Goal: Task Accomplishment & Management: Complete application form

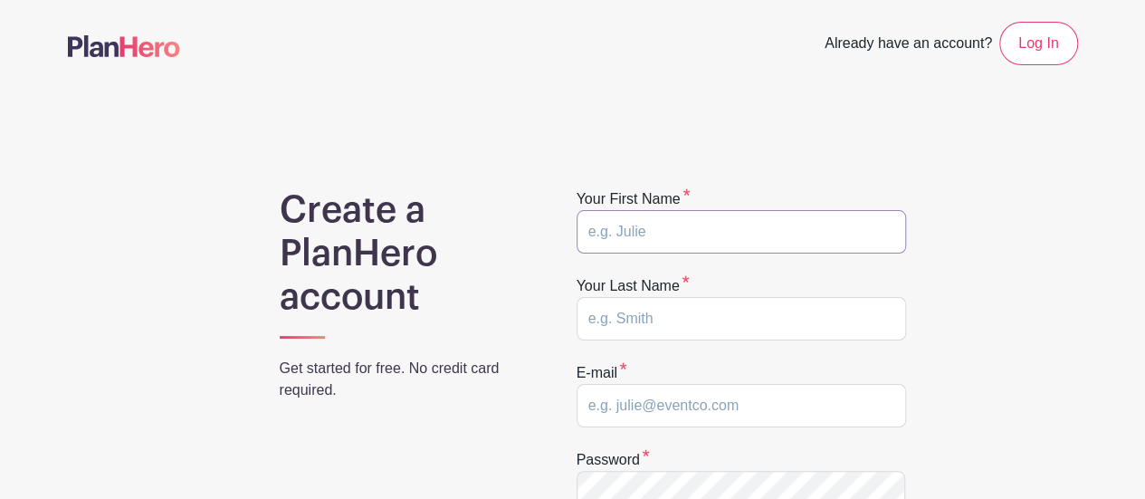
click at [659, 233] on input "text" at bounding box center [740, 231] width 329 height 43
type input "Erin"
type input "Price"
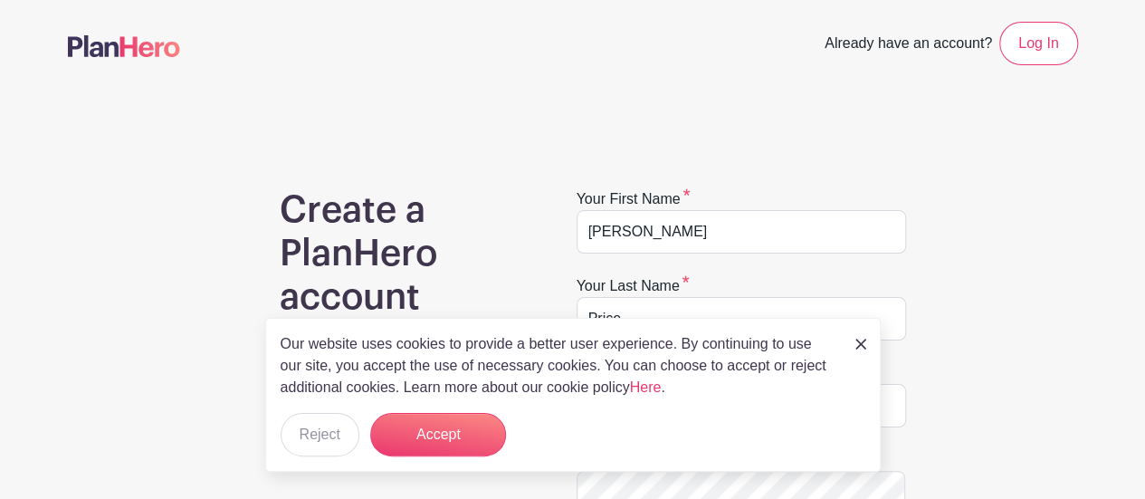
click at [850, 346] on div "Our website uses cookies to provide a better user experience. By continuing to …" at bounding box center [572, 395] width 615 height 154
click at [863, 343] on img at bounding box center [860, 343] width 11 height 11
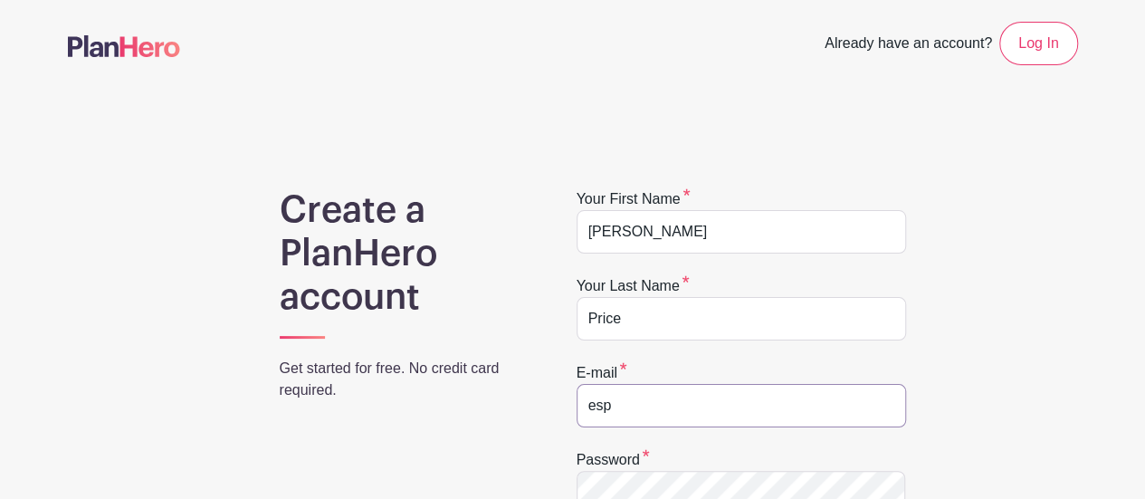
click at [700, 401] on input "esp" at bounding box center [740, 405] width 329 height 43
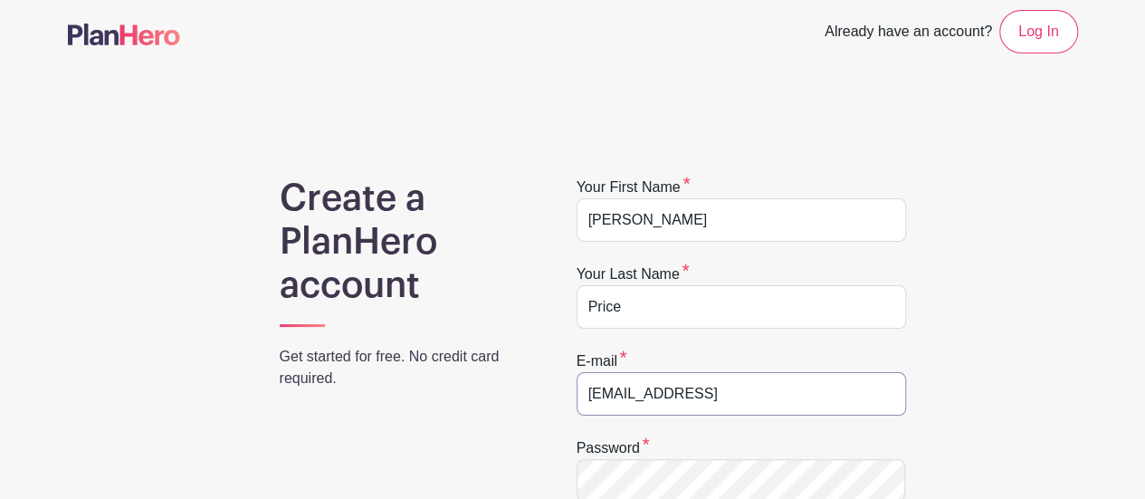
click at [700, 401] on input "esprice@fcps.ed" at bounding box center [740, 393] width 329 height 43
type input "esprice@fcps.edu"
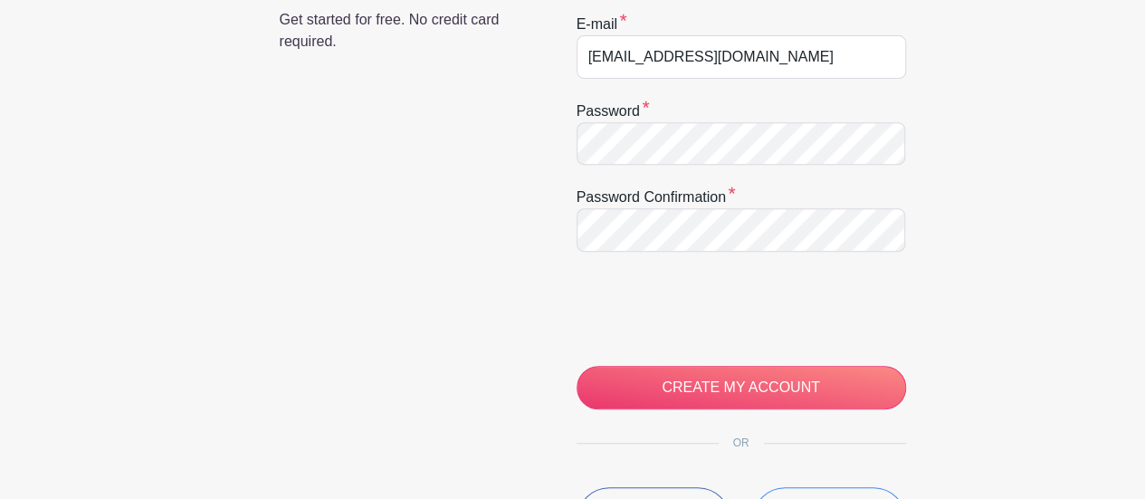
scroll to position [359, 0]
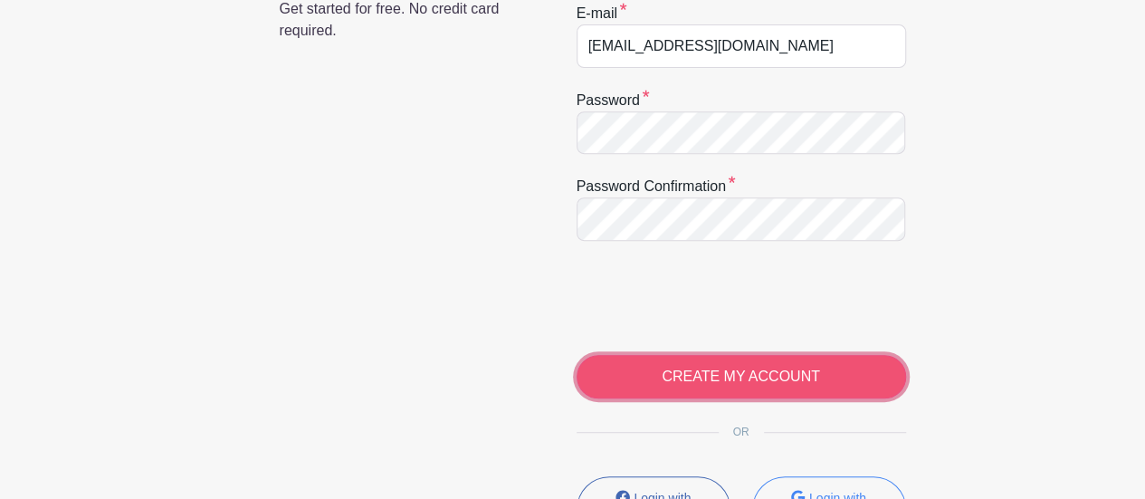
click at [794, 357] on input "CREATE MY ACCOUNT" at bounding box center [740, 376] width 329 height 43
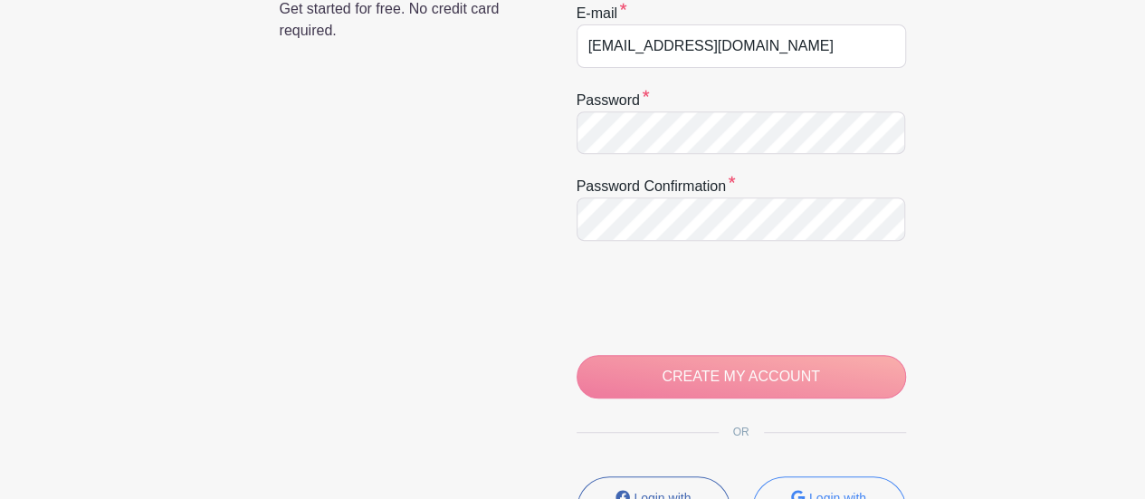
scroll to position [479, 0]
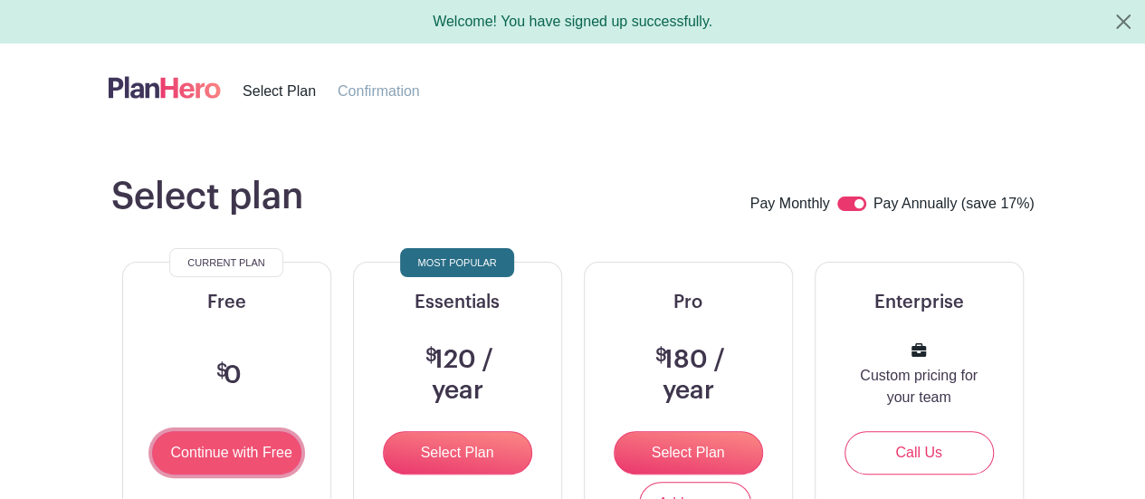
click at [252, 443] on input "Continue with Free" at bounding box center [226, 452] width 149 height 43
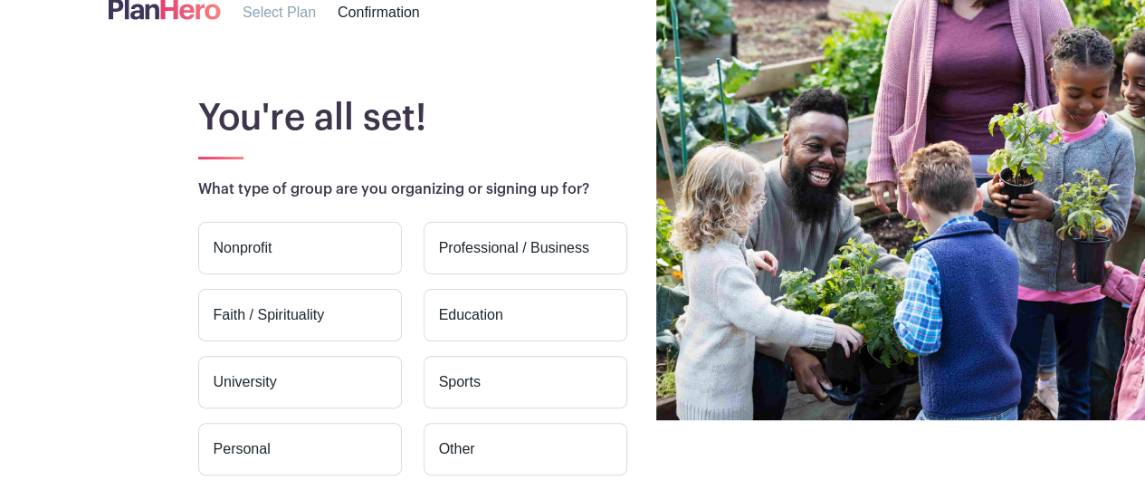
scroll to position [80, 0]
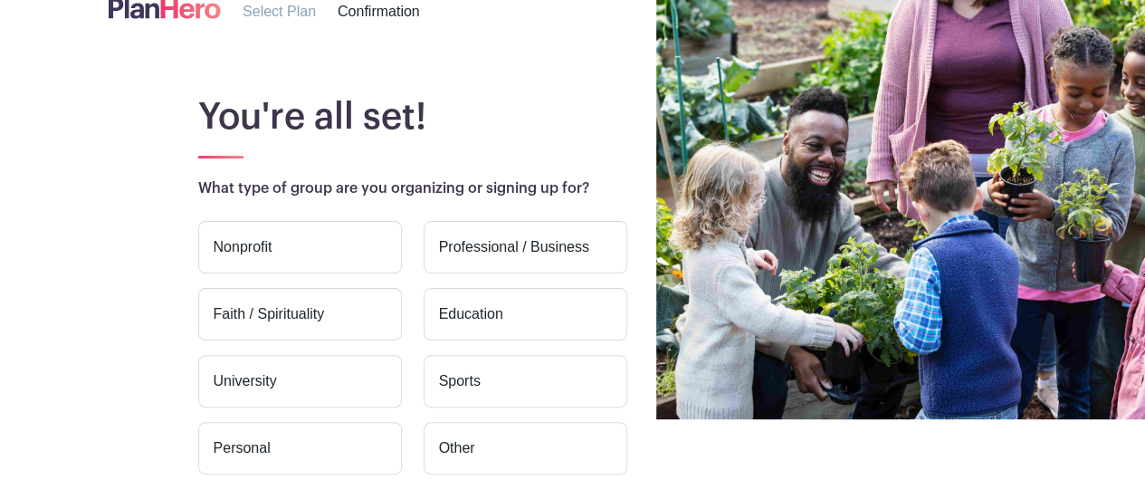
click at [496, 303] on label "Education" at bounding box center [525, 314] width 204 height 52
click at [0, 0] on input "Education" at bounding box center [0, 0] width 0 height 0
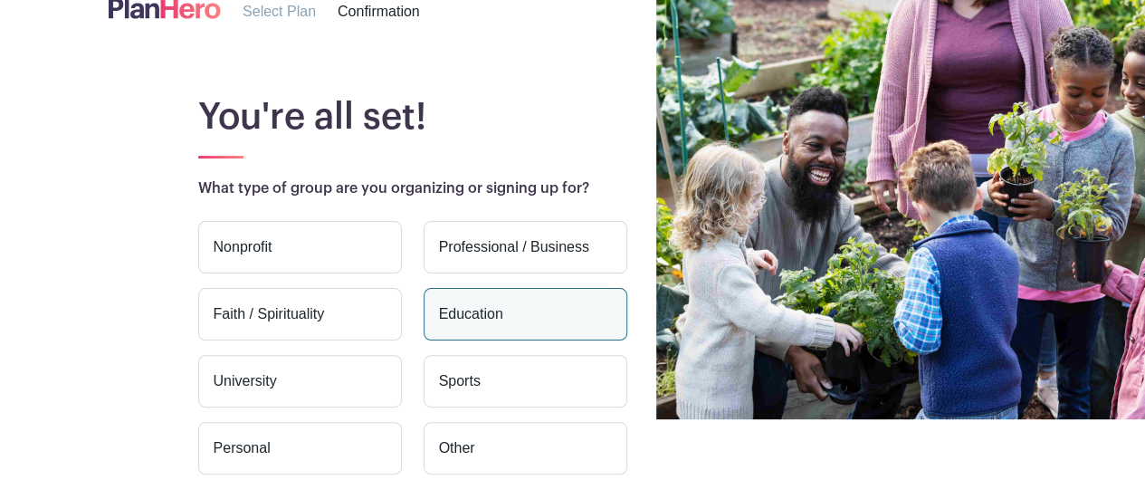
scroll to position [252, 0]
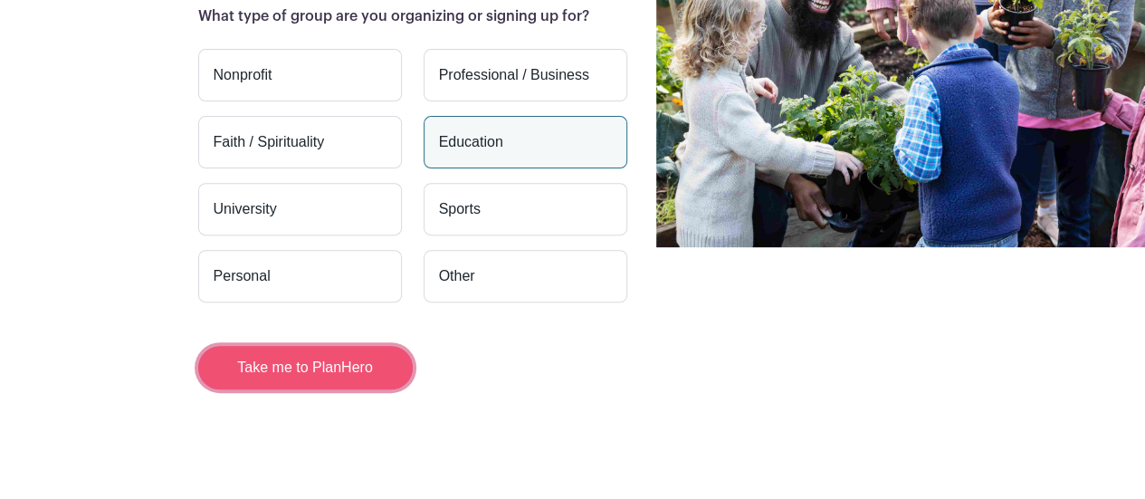
click at [350, 368] on button "Take me to PlanHero" at bounding box center [305, 367] width 214 height 43
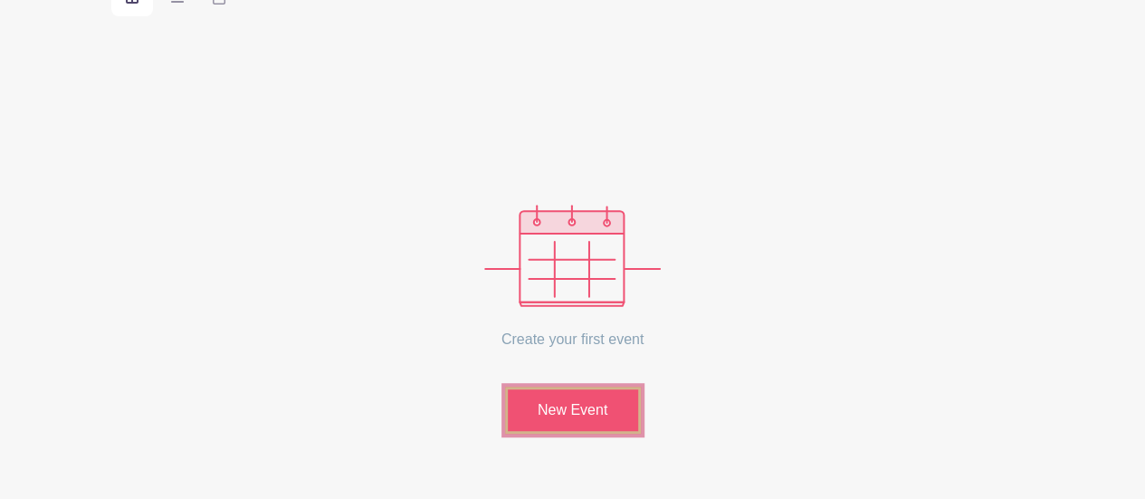
click at [601, 408] on link "New Event" at bounding box center [573, 409] width 136 height 47
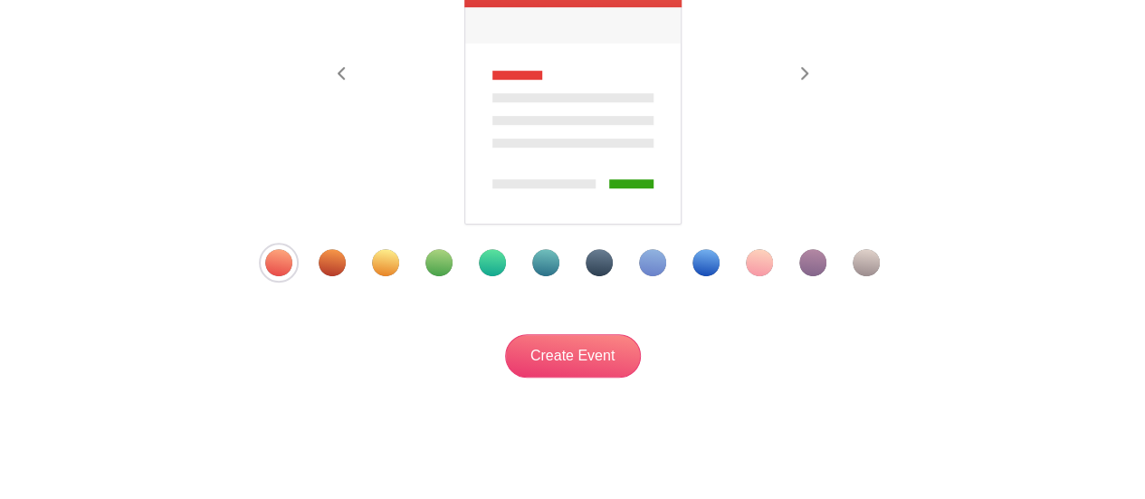
scroll to position [414, 0]
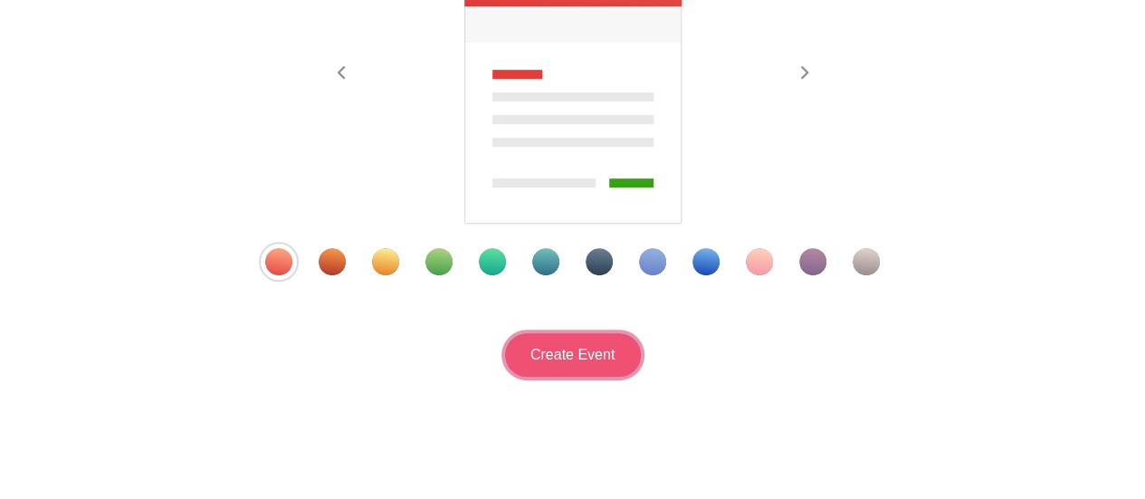
click at [529, 356] on input "Create Event" at bounding box center [573, 354] width 136 height 43
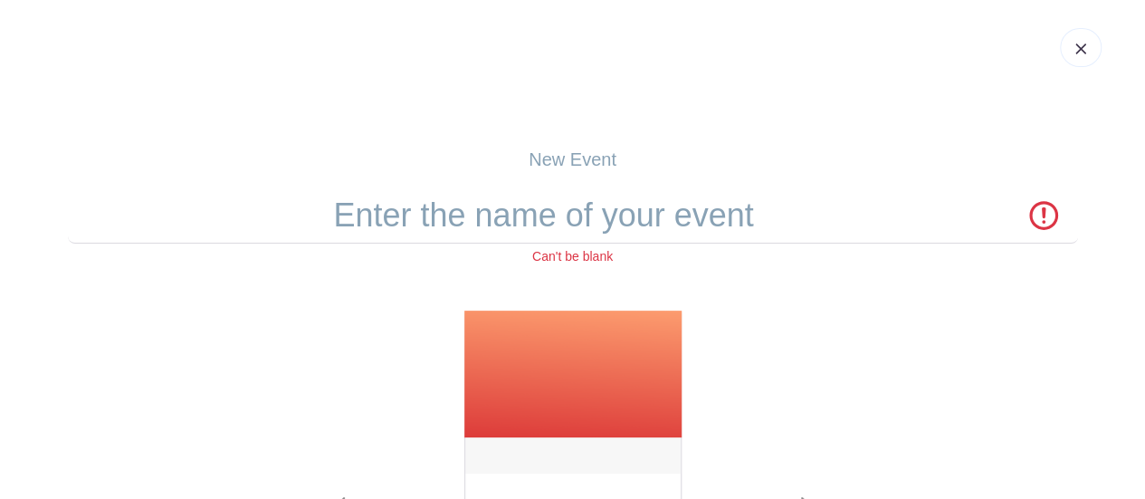
scroll to position [0, 0]
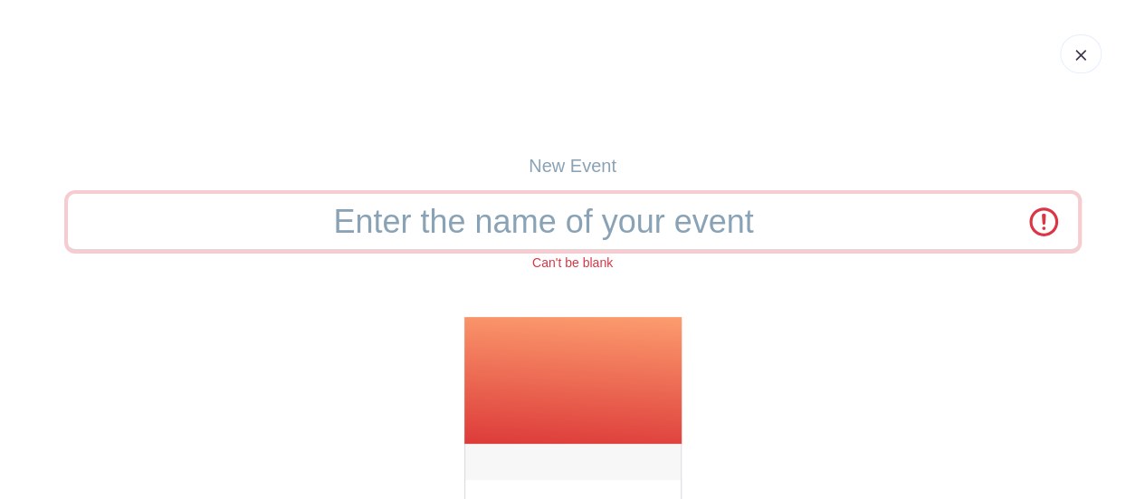
click at [542, 227] on input "text" at bounding box center [573, 222] width 1010 height 56
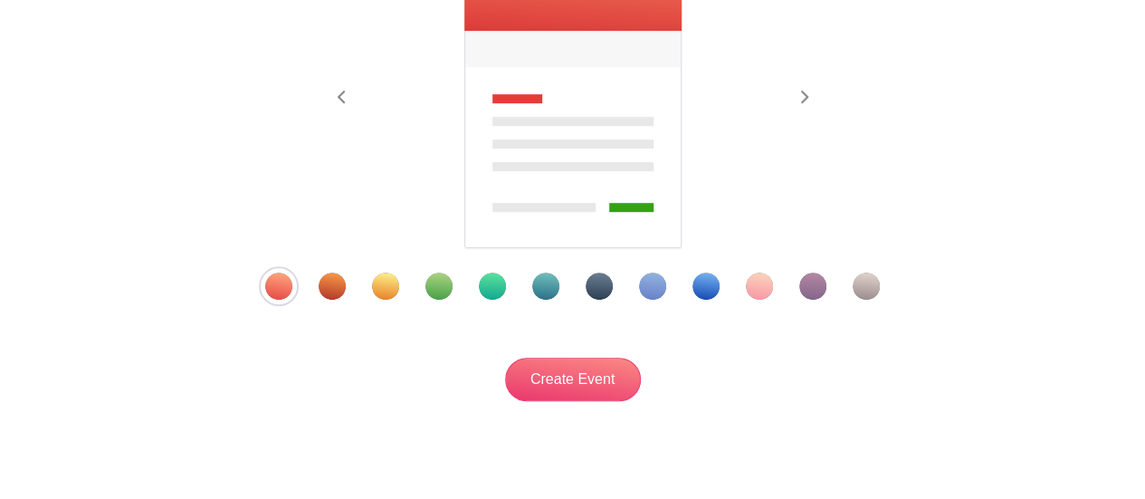
scroll to position [416, 0]
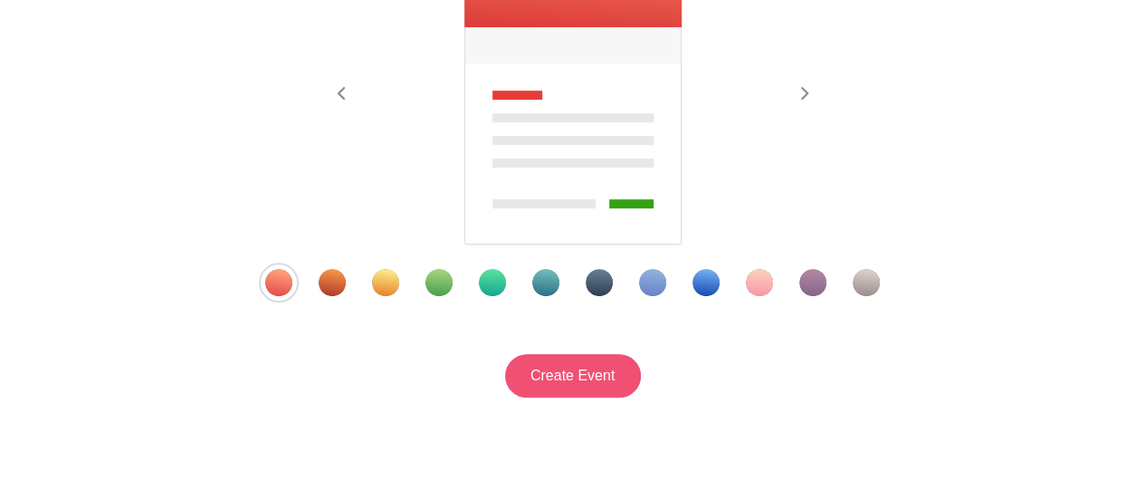
type input "Fall Parent Teacher Conferences"
click at [584, 361] on input "Create Event" at bounding box center [573, 375] width 136 height 43
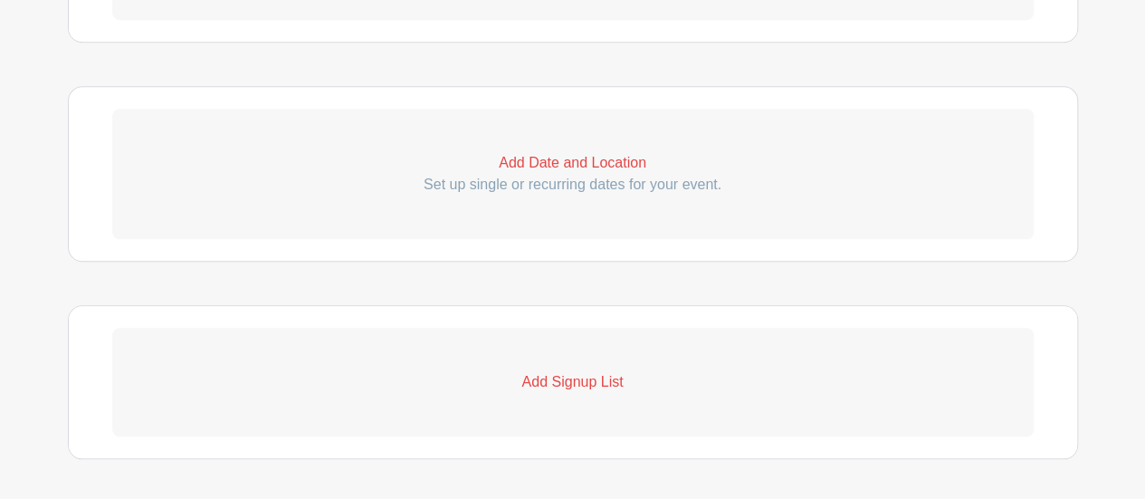
scroll to position [715, 0]
click at [595, 173] on p "Set up single or recurring dates for your event." at bounding box center [572, 184] width 921 height 22
select select "9"
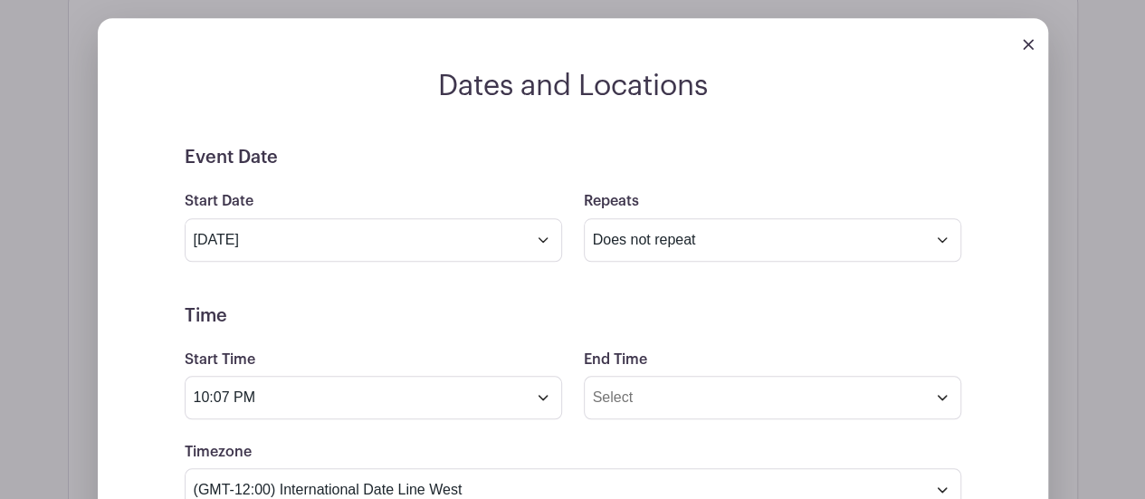
scroll to position [819, 0]
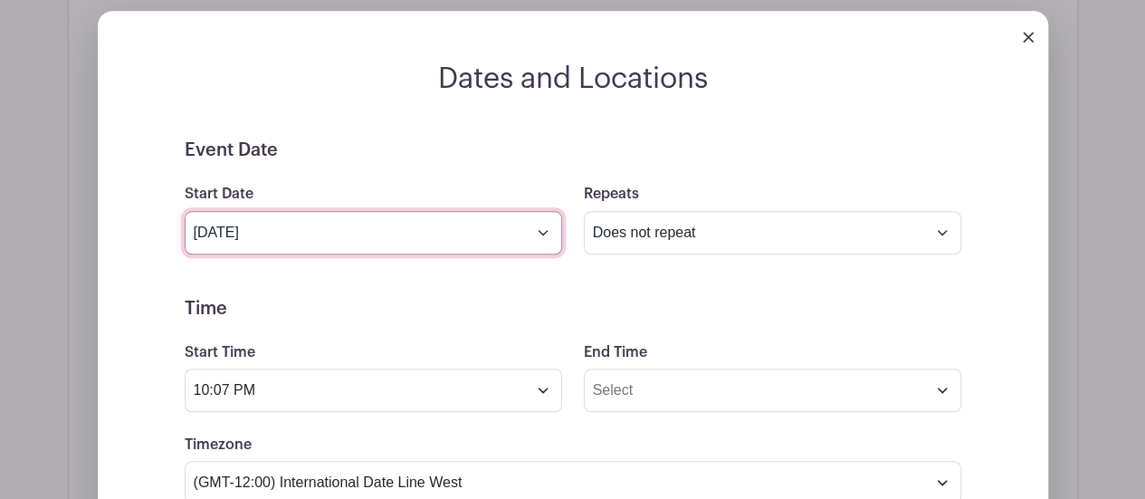
click at [425, 240] on input "[DATE]" at bounding box center [373, 232] width 377 height 43
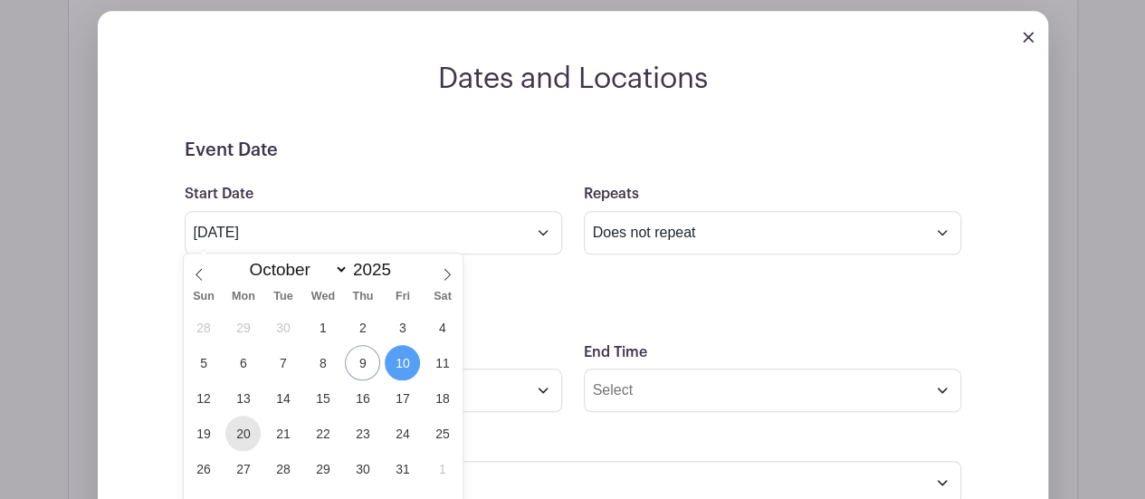
click at [245, 433] on span "20" at bounding box center [242, 432] width 35 height 35
type input "[DATE]"
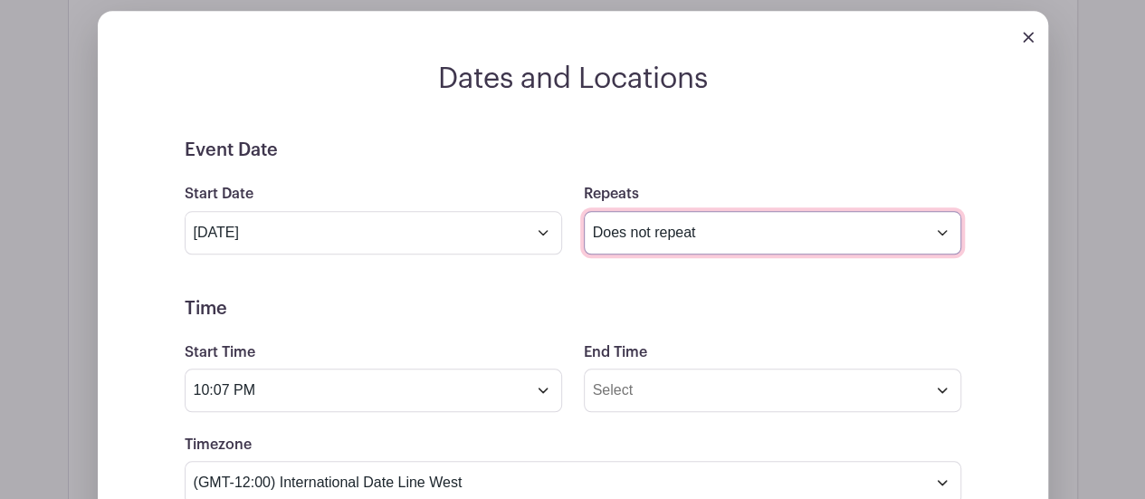
click at [669, 242] on select "Does not repeat Daily Weekly Monthly on day 20 Monthly on the third [DATE] Othe…" at bounding box center [772, 232] width 377 height 43
select select "daily"
click at [584, 211] on select "Does not repeat Daily Weekly Monthly on day 20 Monthly on the third [DATE] Othe…" at bounding box center [772, 232] width 377 height 43
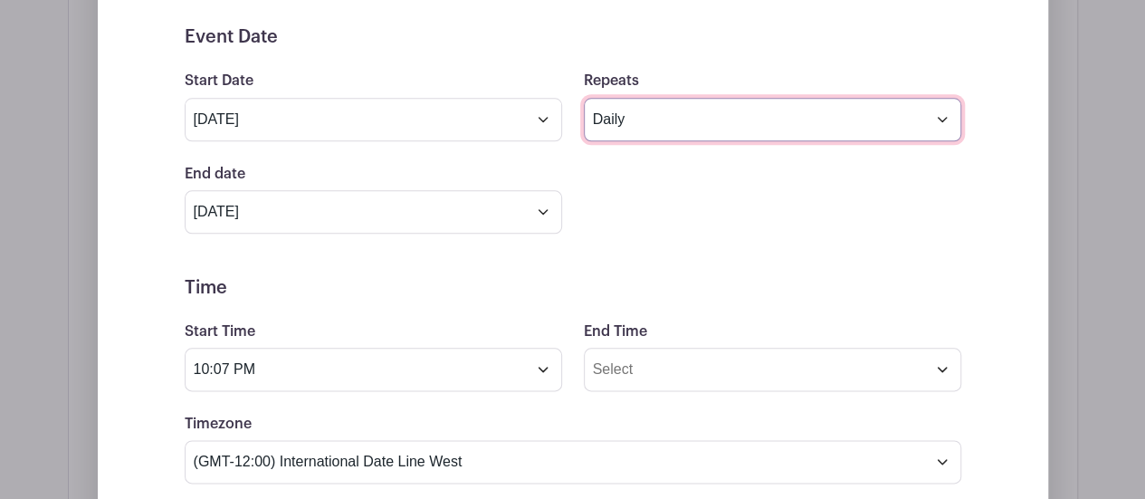
scroll to position [933, 0]
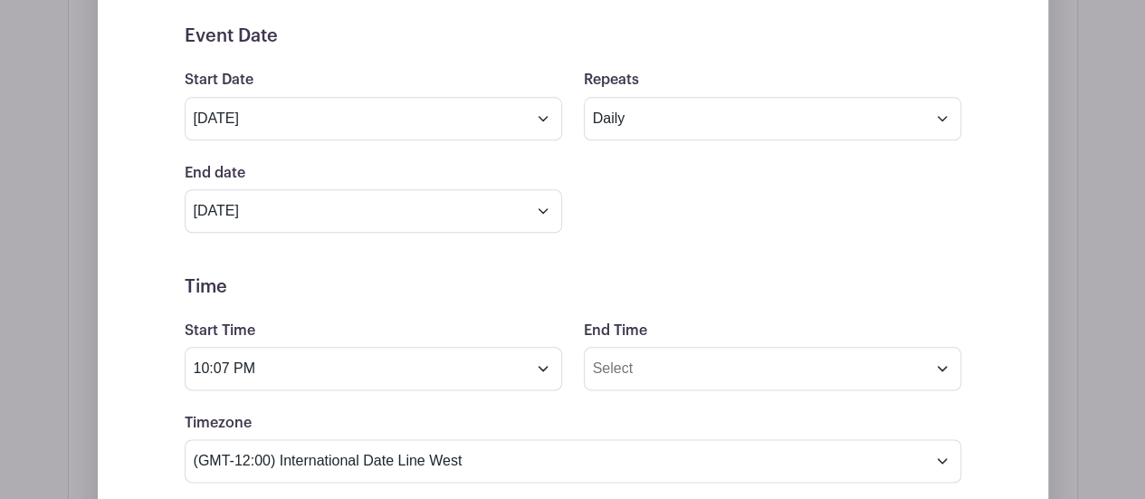
click at [429, 229] on form "Event Date Start Date [DATE] Repeats Does not repeat Daily Weekly Monthly on da…" at bounding box center [573, 478] width 776 height 907
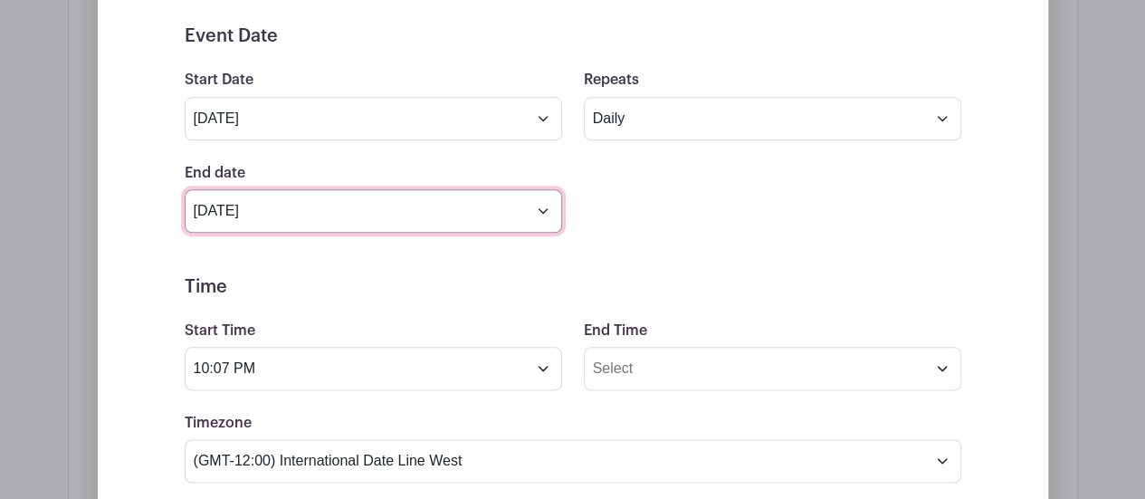
click at [442, 205] on input "[DATE]" at bounding box center [373, 210] width 377 height 43
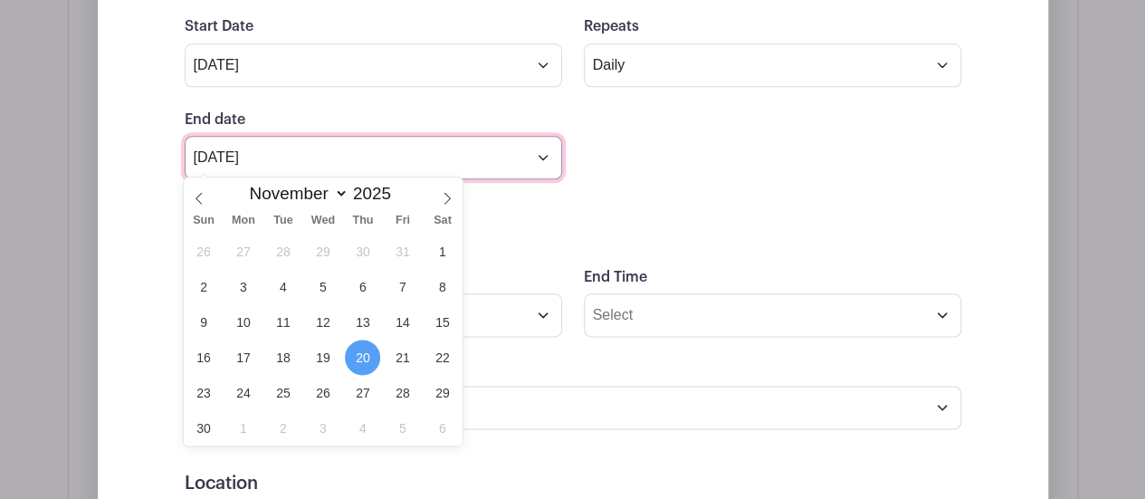
scroll to position [1000, 0]
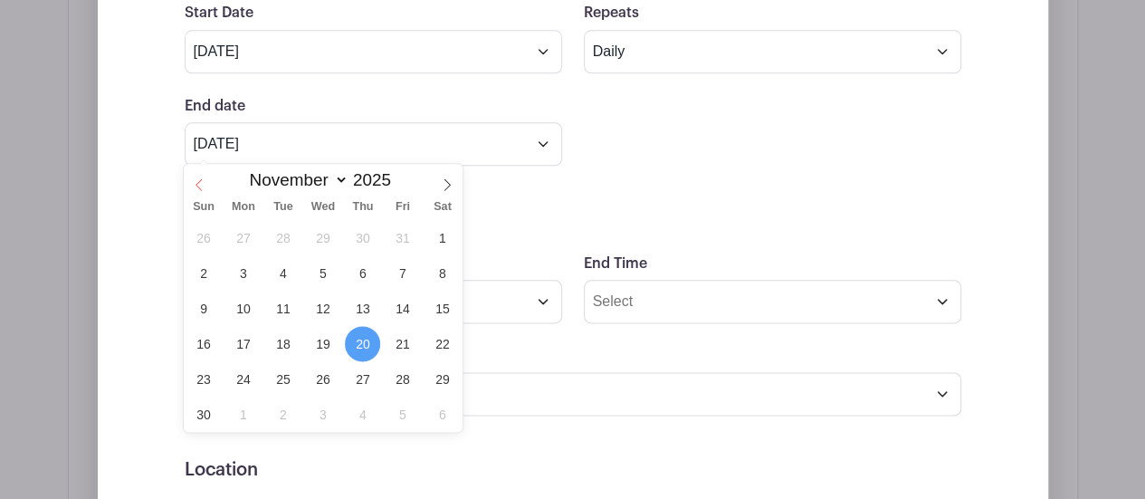
click at [209, 180] on span at bounding box center [199, 179] width 31 height 31
select select "9"
click at [416, 378] on span "31" at bounding box center [402, 378] width 35 height 35
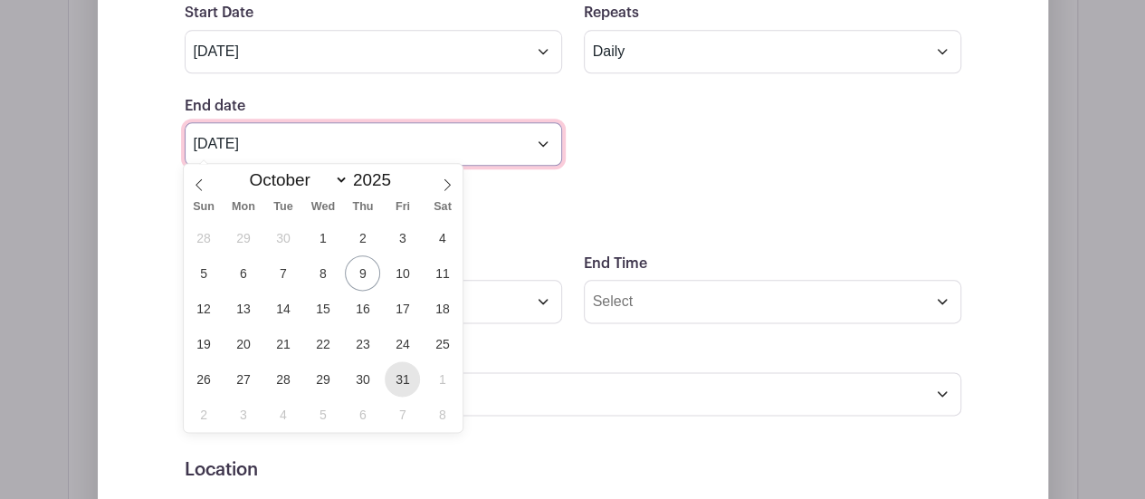
type input "[DATE]"
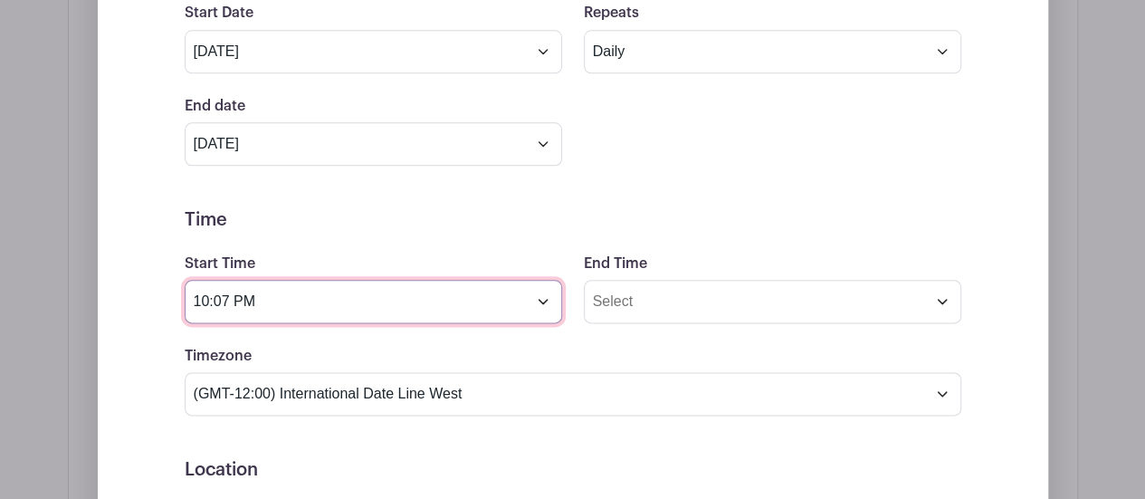
click at [487, 305] on input "10:07 PM" at bounding box center [373, 301] width 377 height 43
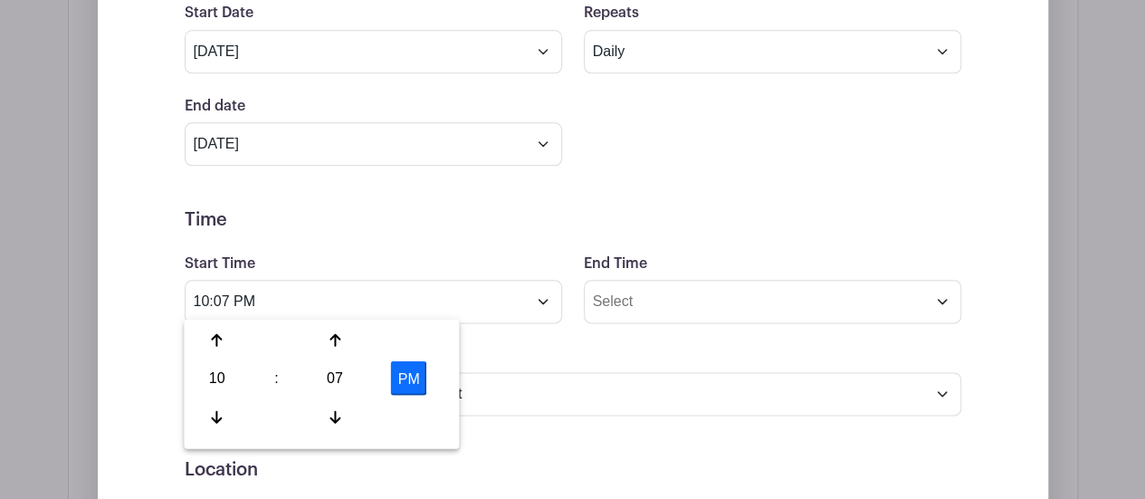
click at [451, 198] on form "Event Date Start Date [DATE] Repeats Does not repeat Daily Weekly Monthly on da…" at bounding box center [573, 411] width 776 height 907
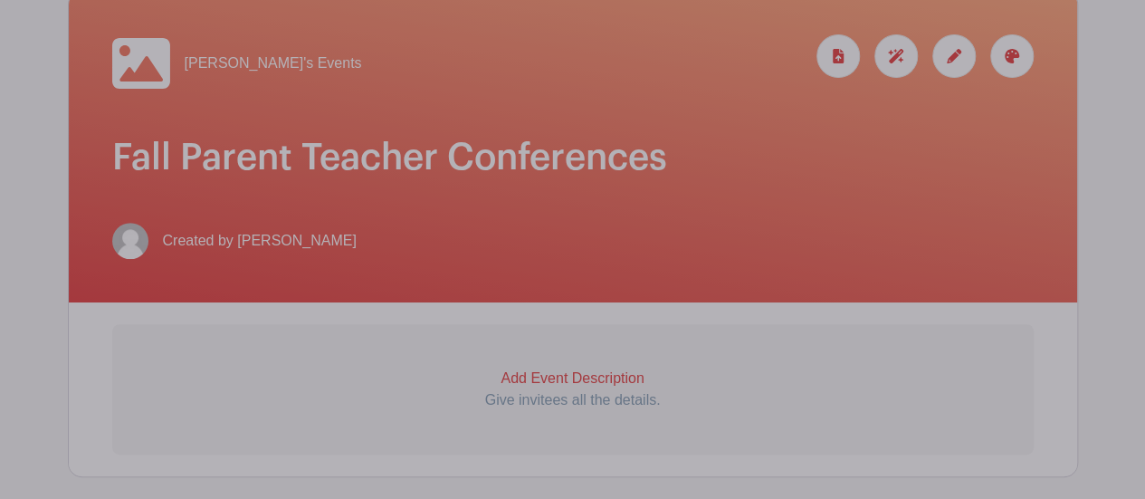
scroll to position [276, 0]
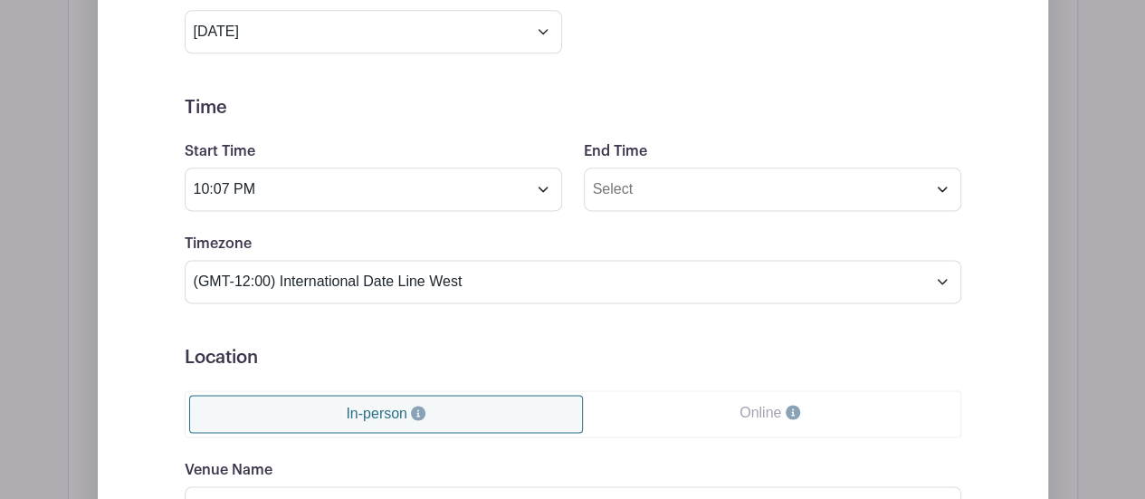
scroll to position [1117, 0]
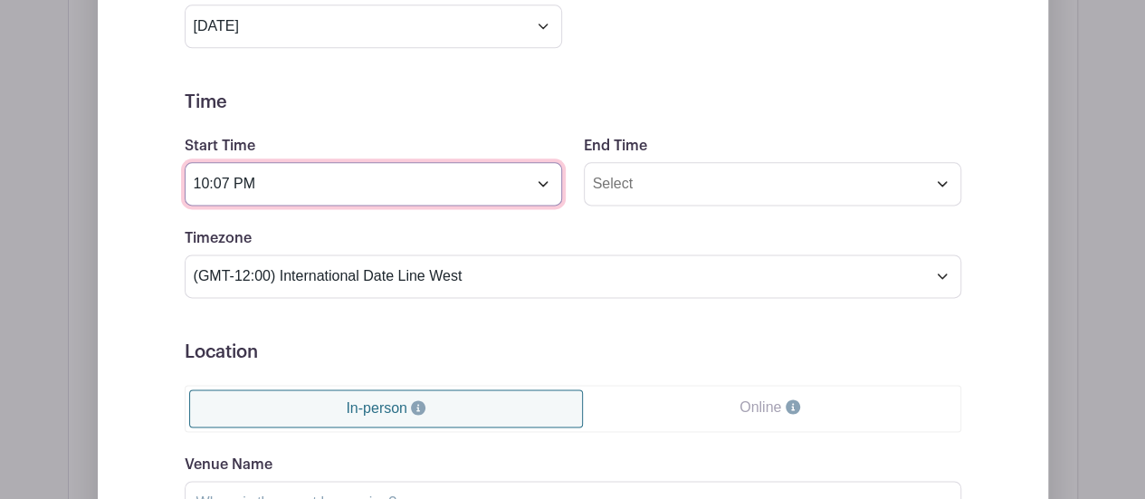
click at [441, 193] on input "10:07 PM" at bounding box center [373, 183] width 377 height 43
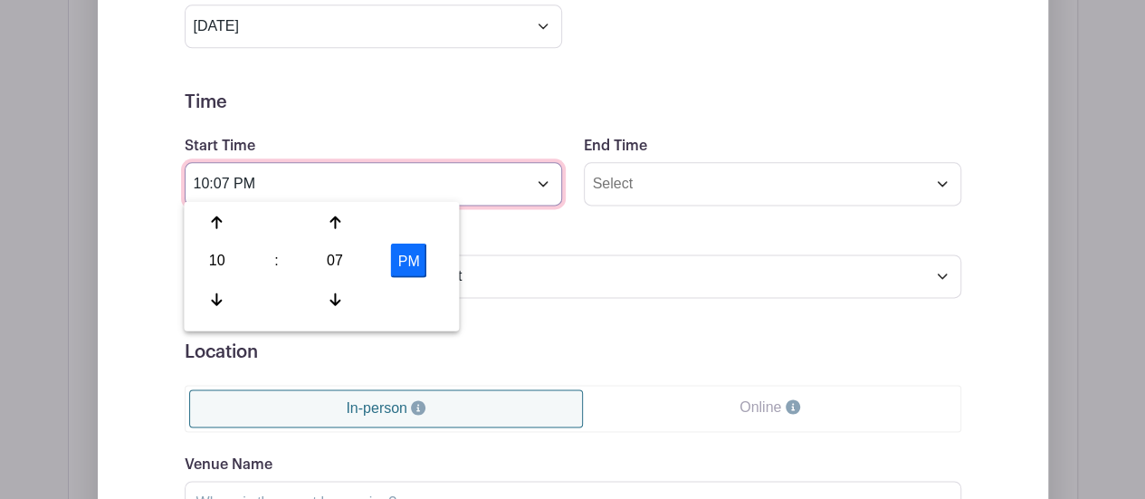
drag, startPoint x: 441, startPoint y: 193, endPoint x: 124, endPoint y: 165, distance: 317.9
click at [124, 165] on div "Dates and Locations Event Date Start Date [DATE] Repeats Does not repeat Daily …" at bounding box center [573, 277] width 950 height 1029
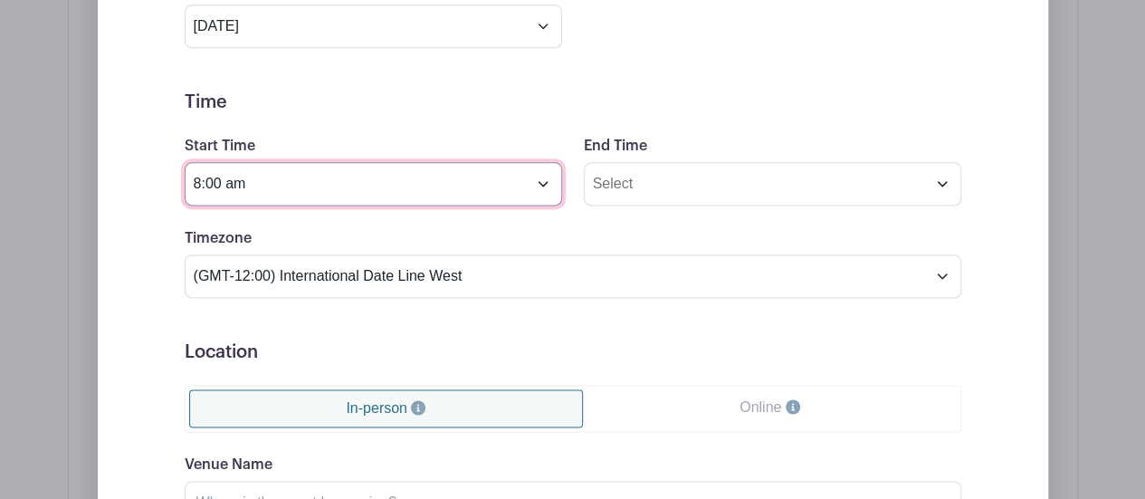
type input "8:00 am"
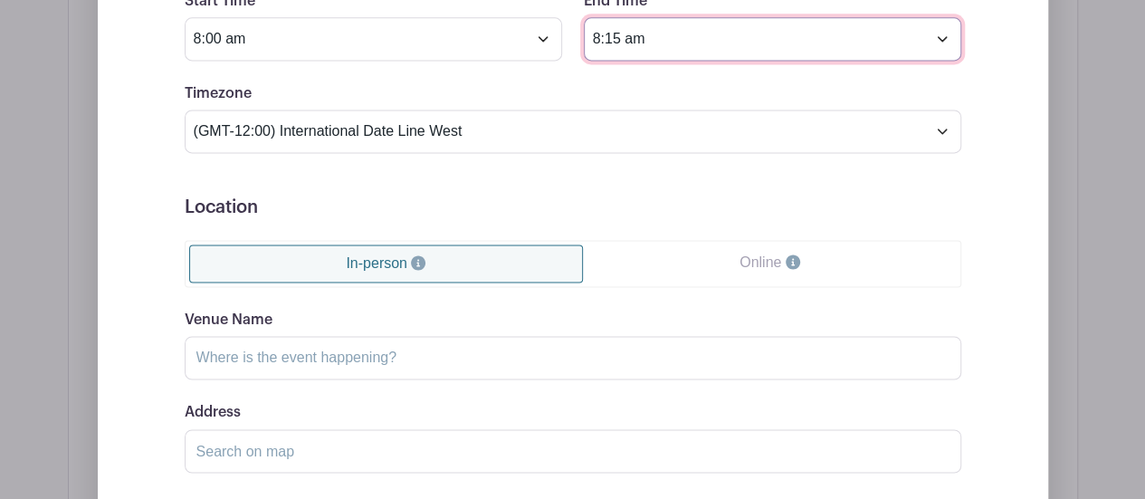
scroll to position [1284, 0]
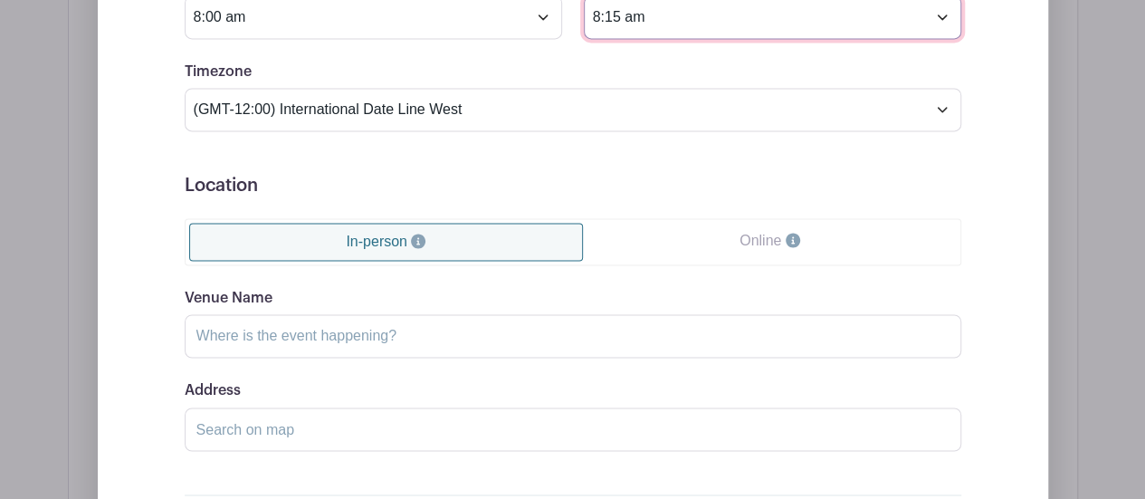
type input "8:15 am"
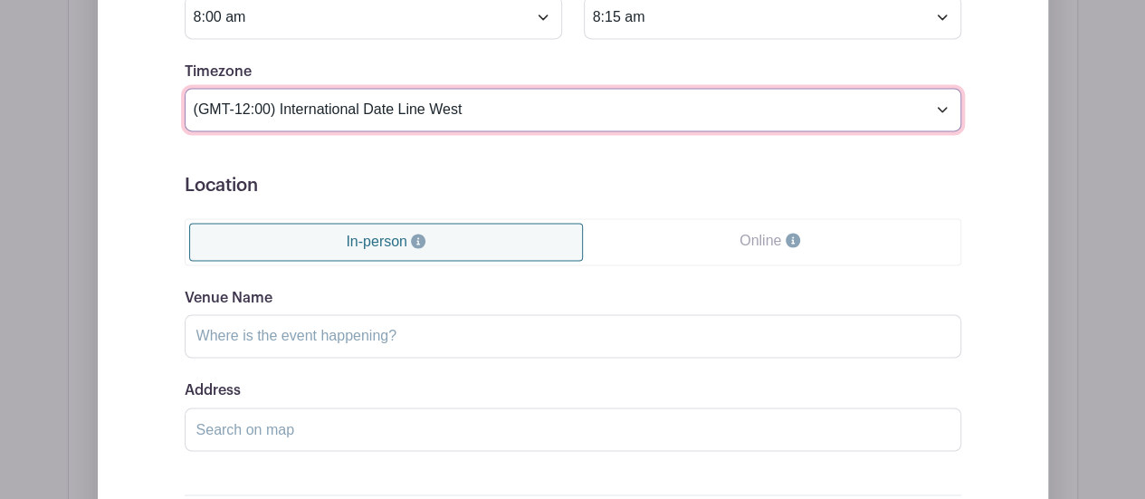
click at [342, 100] on select "(GMT-12:00) International Date Line West (GMT-11:00) [US_STATE] (GMT-11:00) [GE…" at bounding box center [573, 109] width 776 height 43
select select "Eastern Time ([GEOGRAPHIC_DATA] & [GEOGRAPHIC_DATA])"
click at [185, 88] on select "(GMT-12:00) International Date Line West (GMT-11:00) [US_STATE] (GMT-11:00) [GE…" at bounding box center [573, 109] width 776 height 43
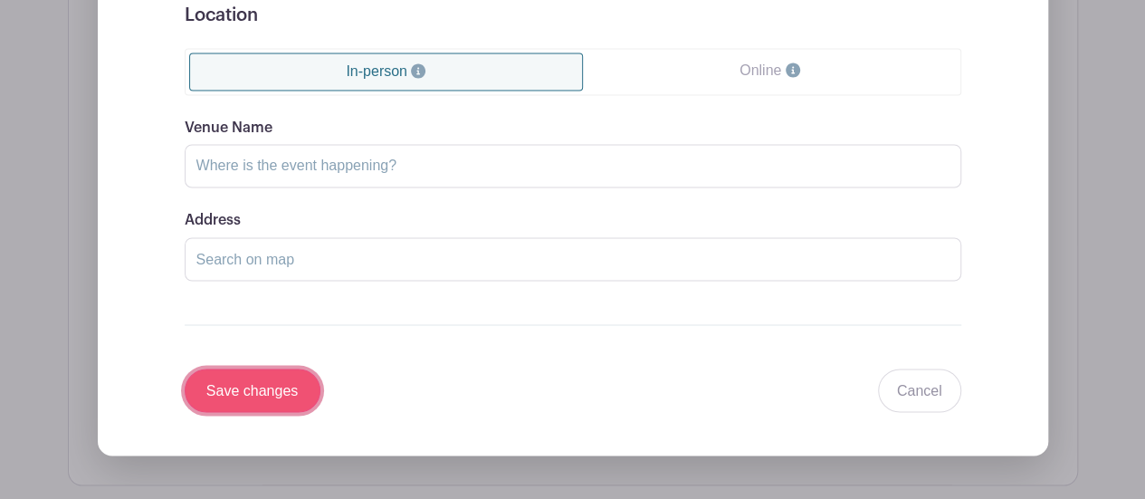
click at [285, 390] on input "Save changes" at bounding box center [253, 389] width 136 height 43
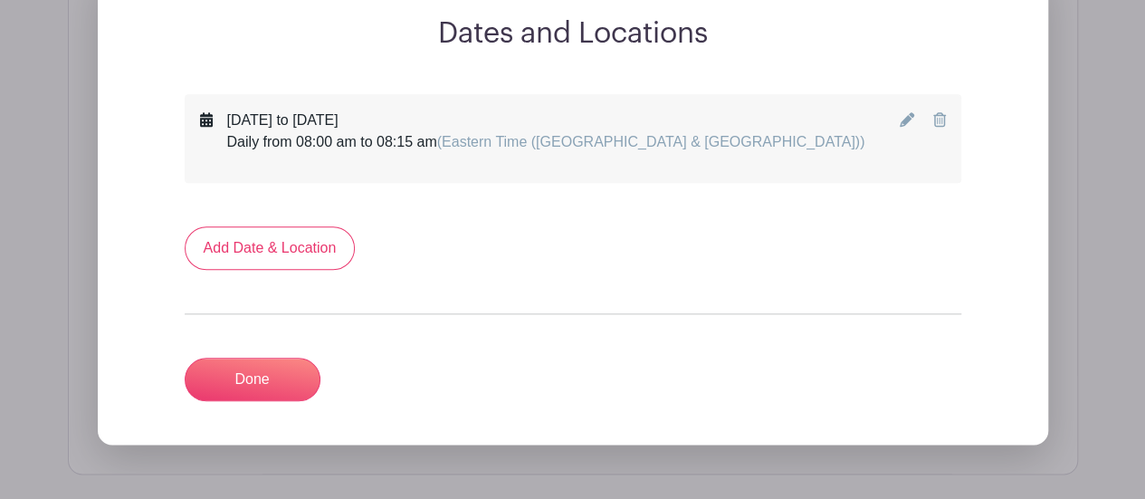
scroll to position [867, 0]
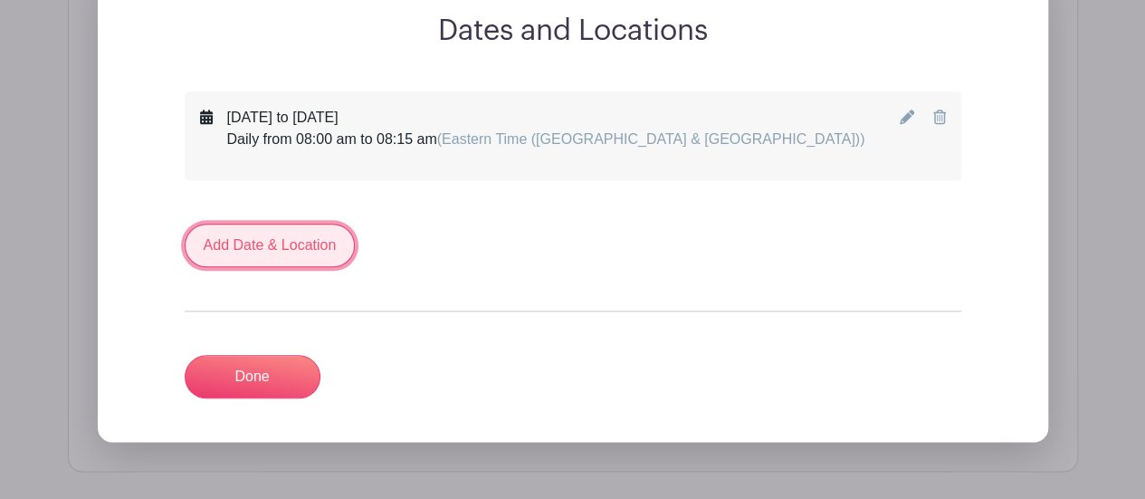
click at [283, 245] on link "Add Date & Location" at bounding box center [270, 244] width 171 height 43
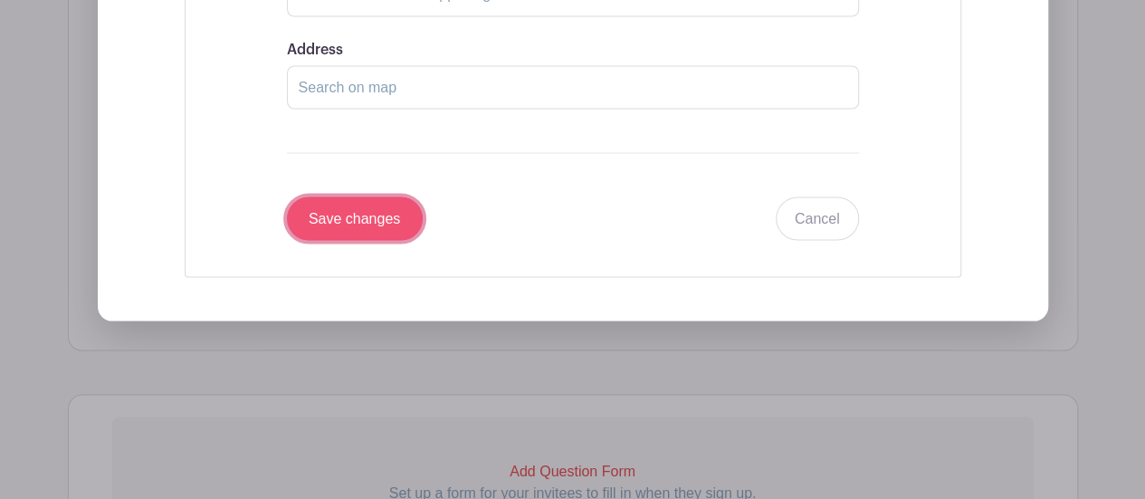
click at [367, 196] on input "Save changes" at bounding box center [355, 217] width 136 height 43
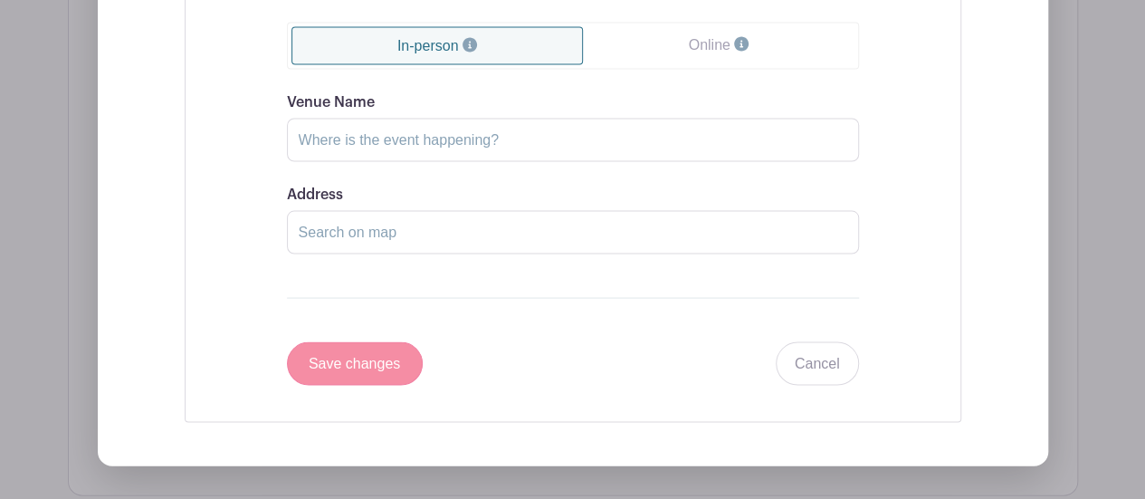
scroll to position [1847, 0]
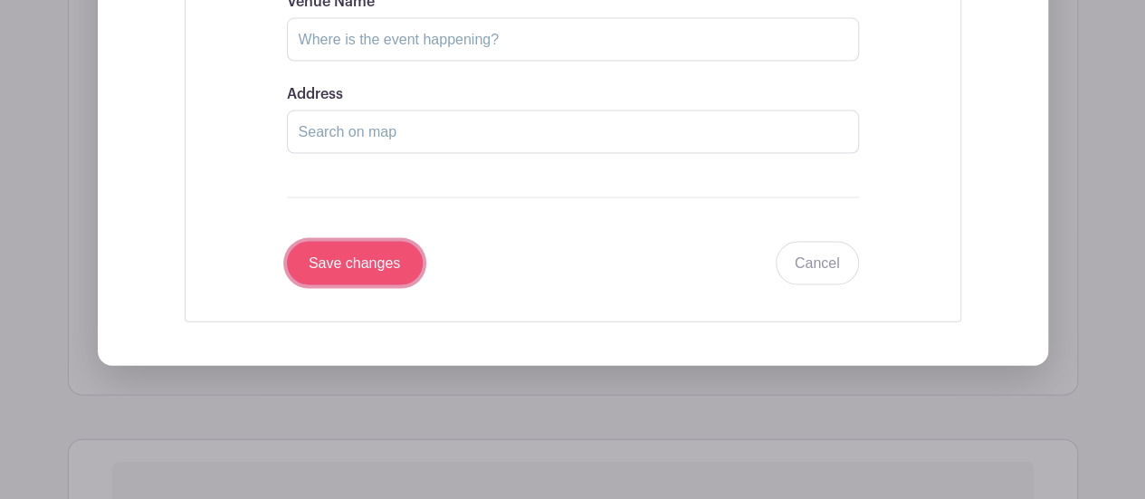
click at [381, 264] on input "Save changes" at bounding box center [355, 263] width 136 height 43
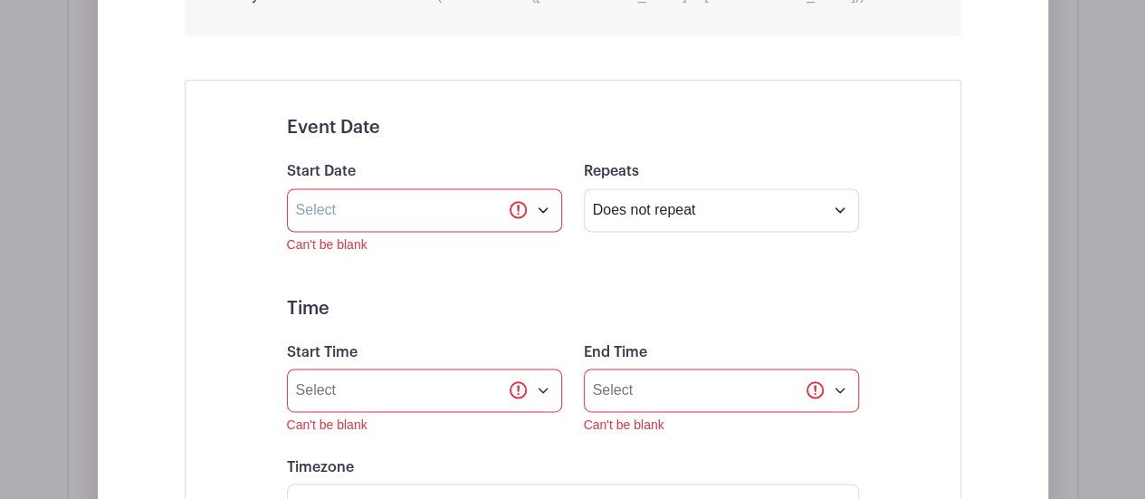
scroll to position [958, 0]
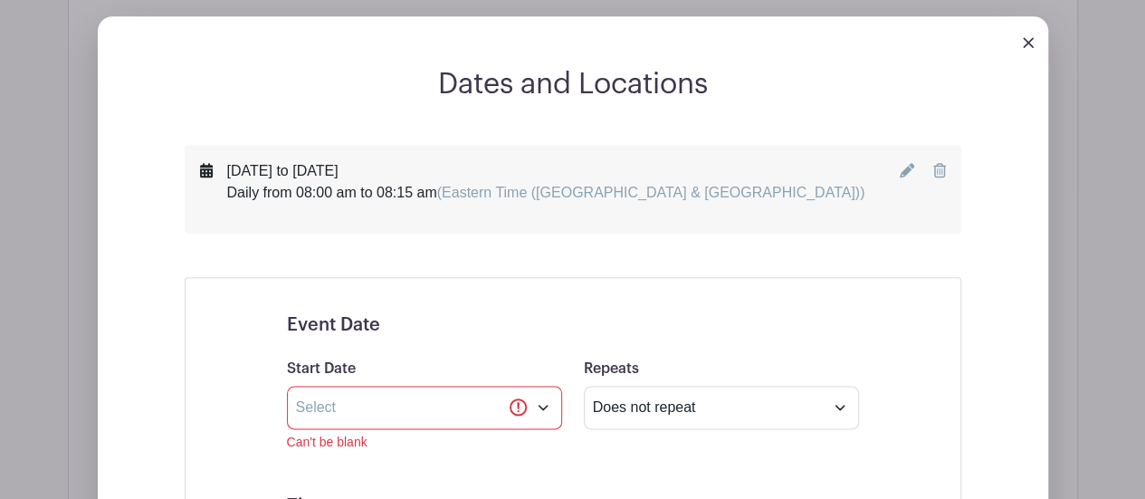
click at [1032, 49] on div at bounding box center [573, 41] width 950 height 51
click at [1022, 33] on link at bounding box center [1027, 40] width 11 height 15
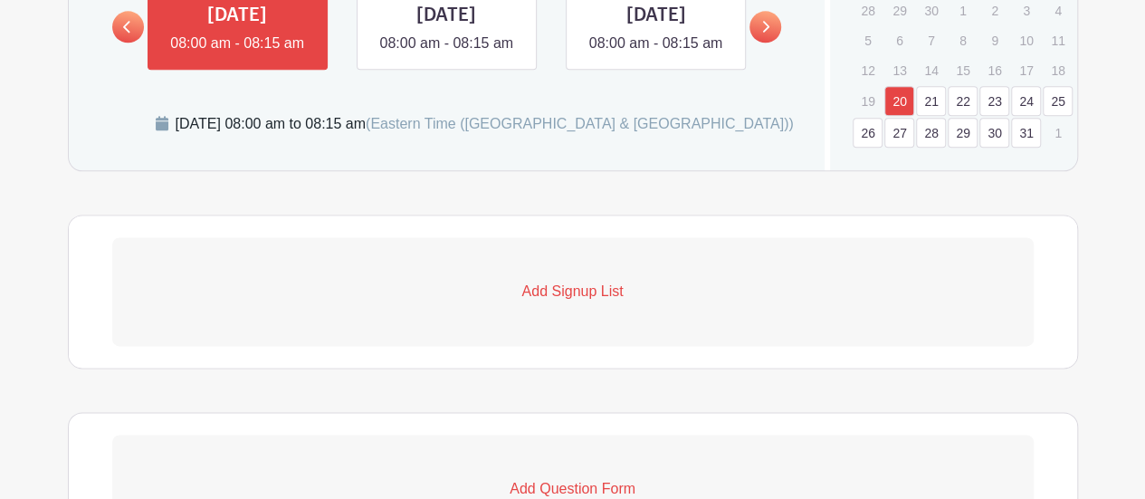
scroll to position [1077, 0]
